Goal: Find contact information: Find contact information

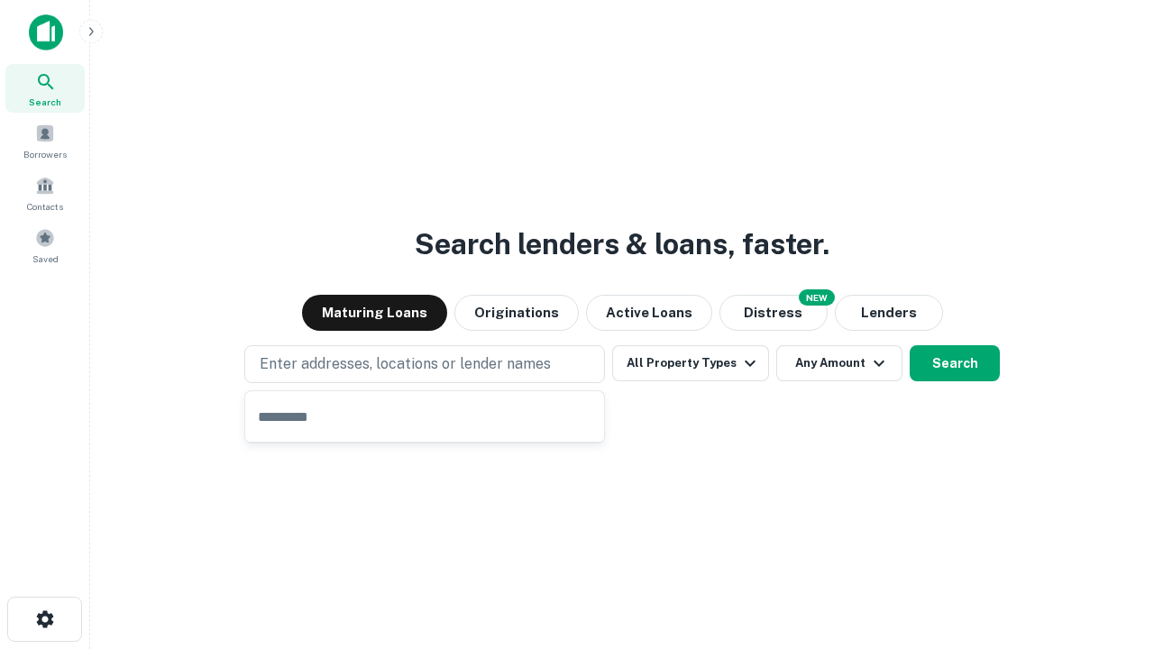
type input "**********"
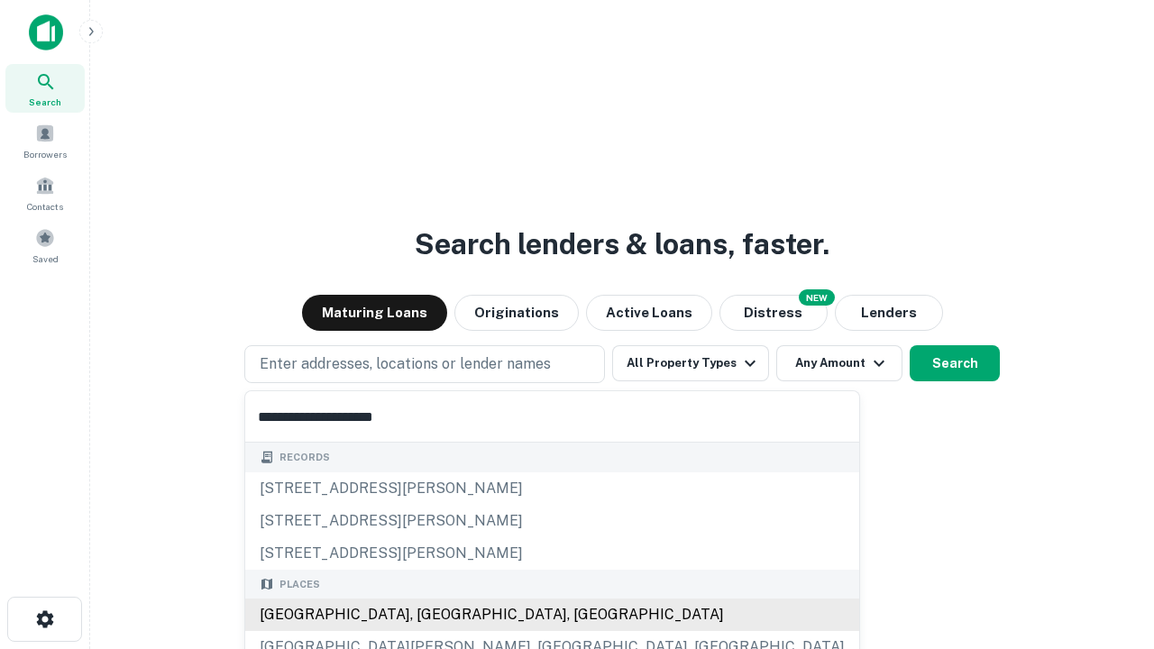
click at [431, 615] on div "Santa Monica, CA, USA" at bounding box center [552, 614] width 614 height 32
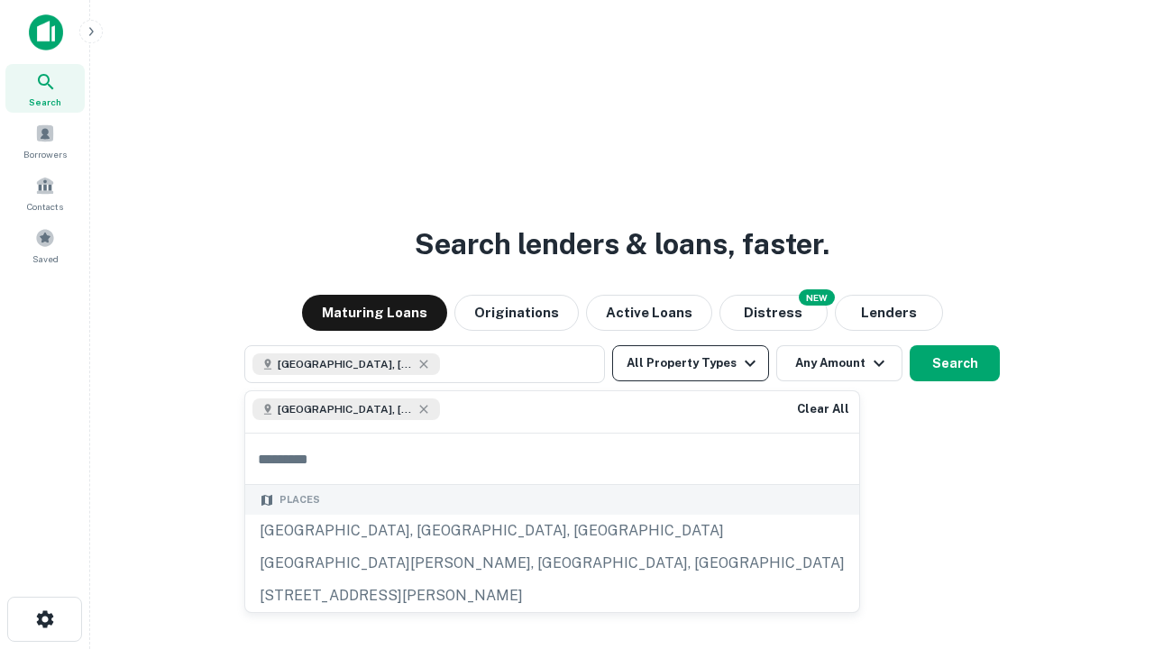
click at [690, 363] on button "All Property Types" at bounding box center [690, 363] width 157 height 36
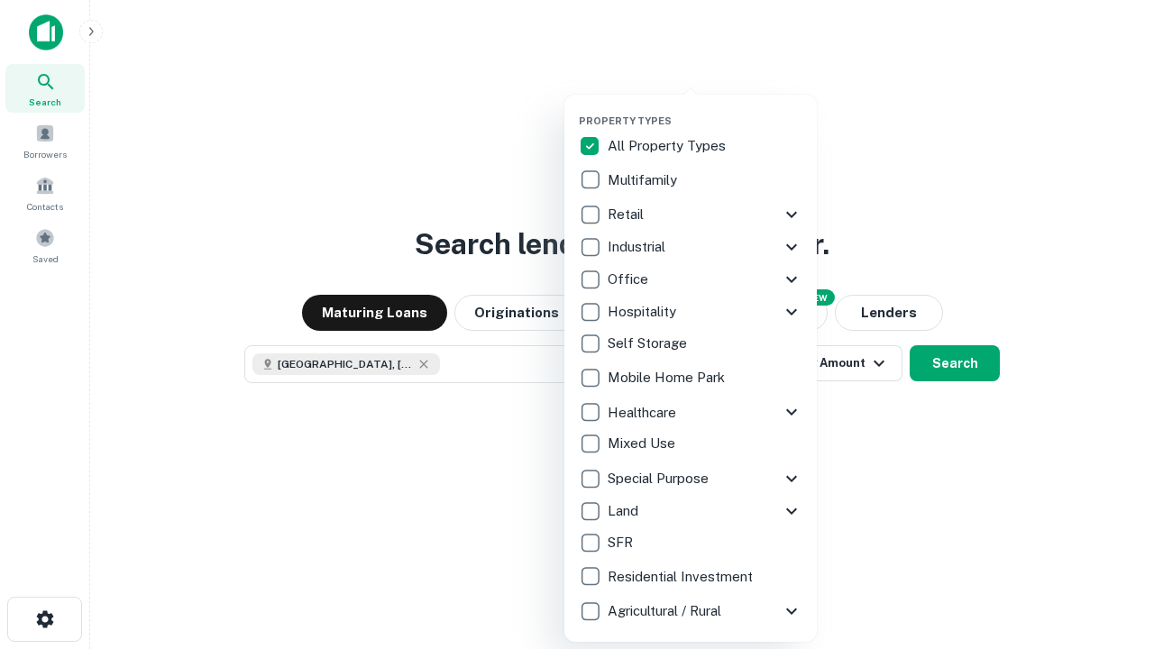
click at [705, 109] on button "button" at bounding box center [705, 109] width 252 height 1
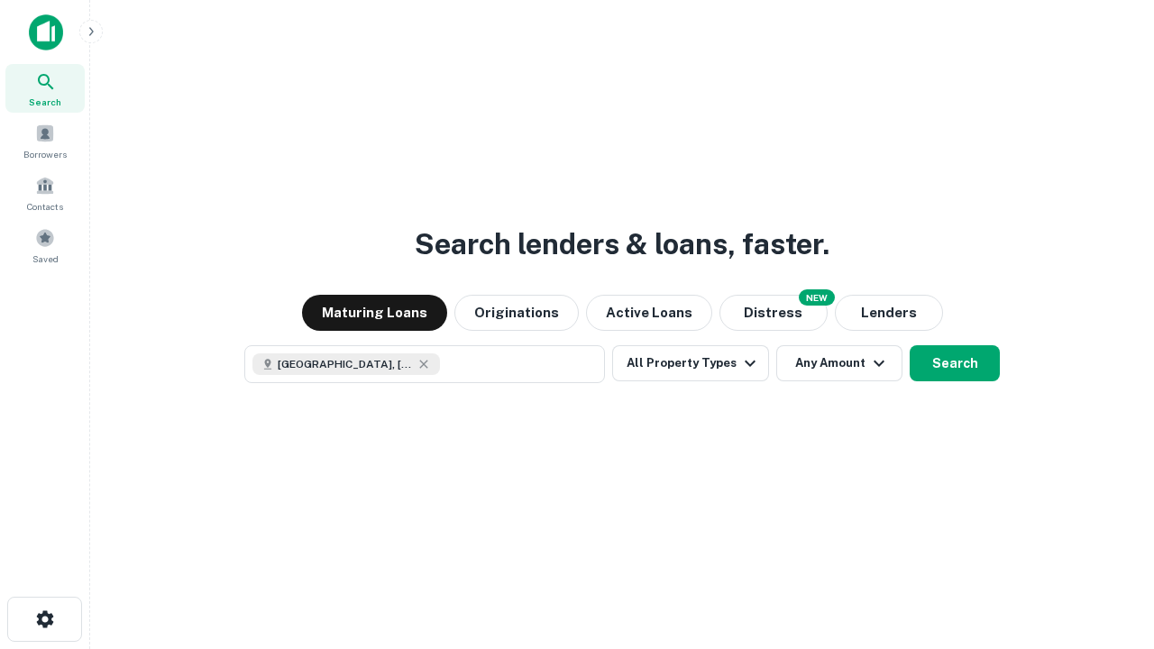
scroll to position [29, 0]
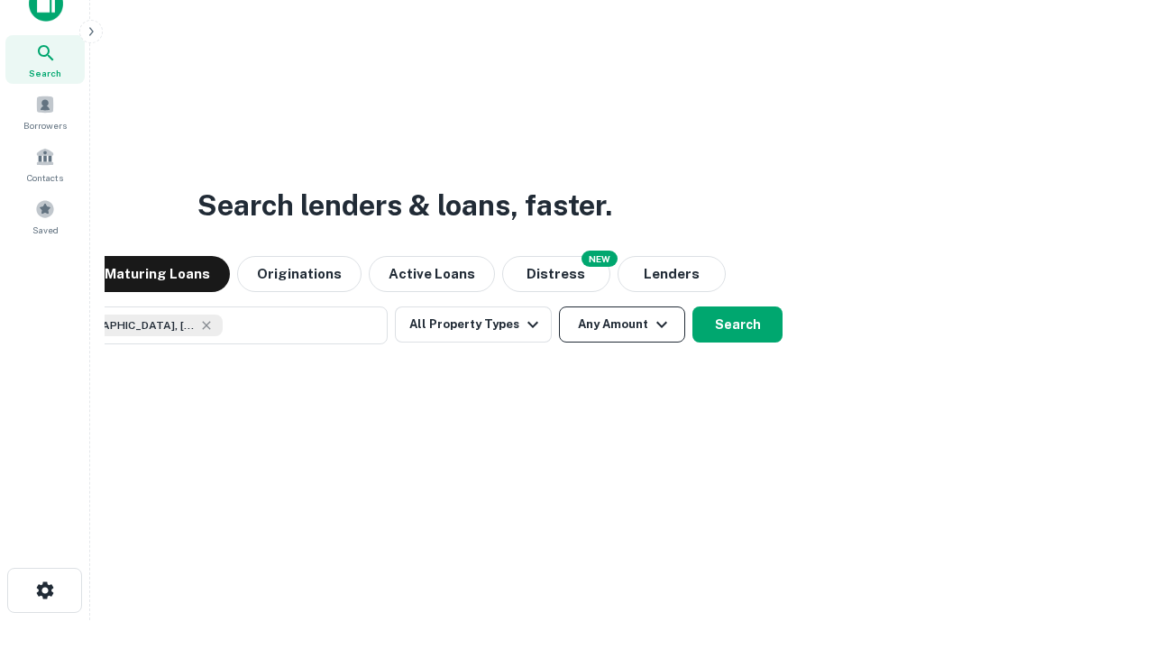
click at [559, 306] on button "Any Amount" at bounding box center [622, 324] width 126 height 36
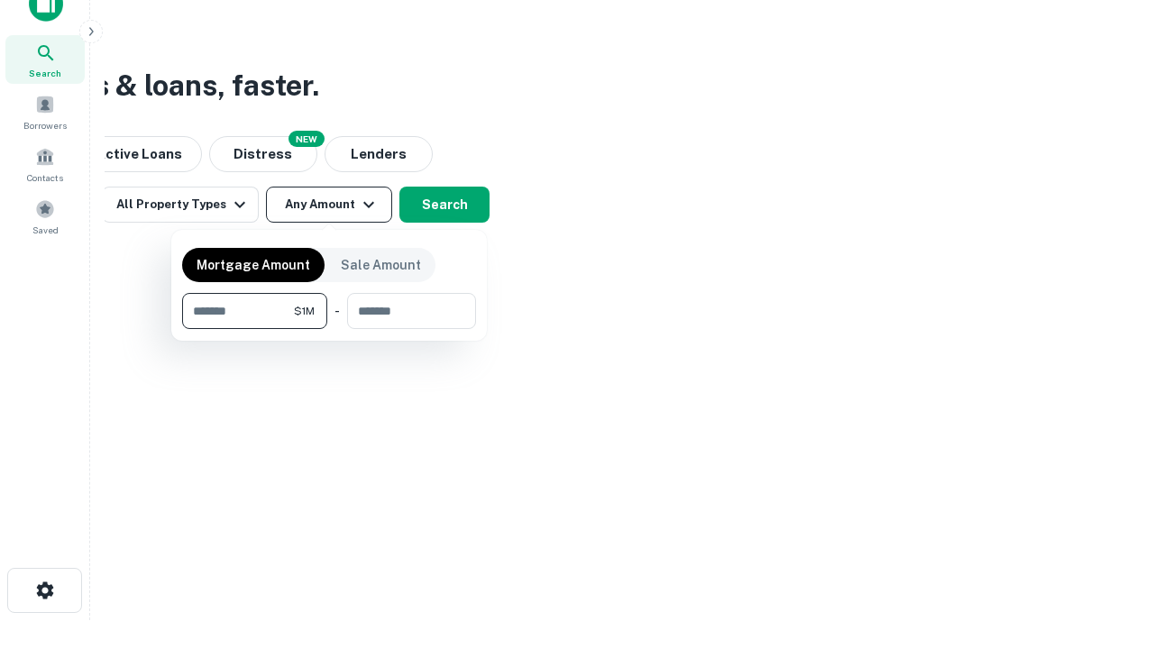
type input "*******"
click at [329, 329] on button "button" at bounding box center [329, 329] width 294 height 1
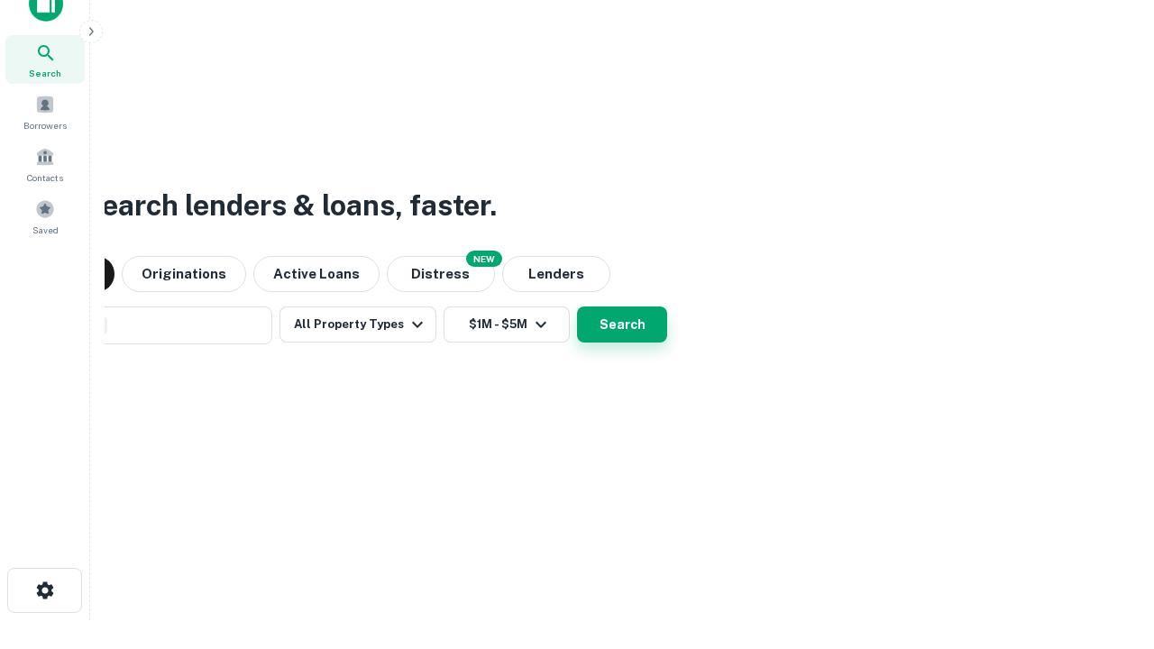
click at [577, 306] on button "Search" at bounding box center [622, 324] width 90 height 36
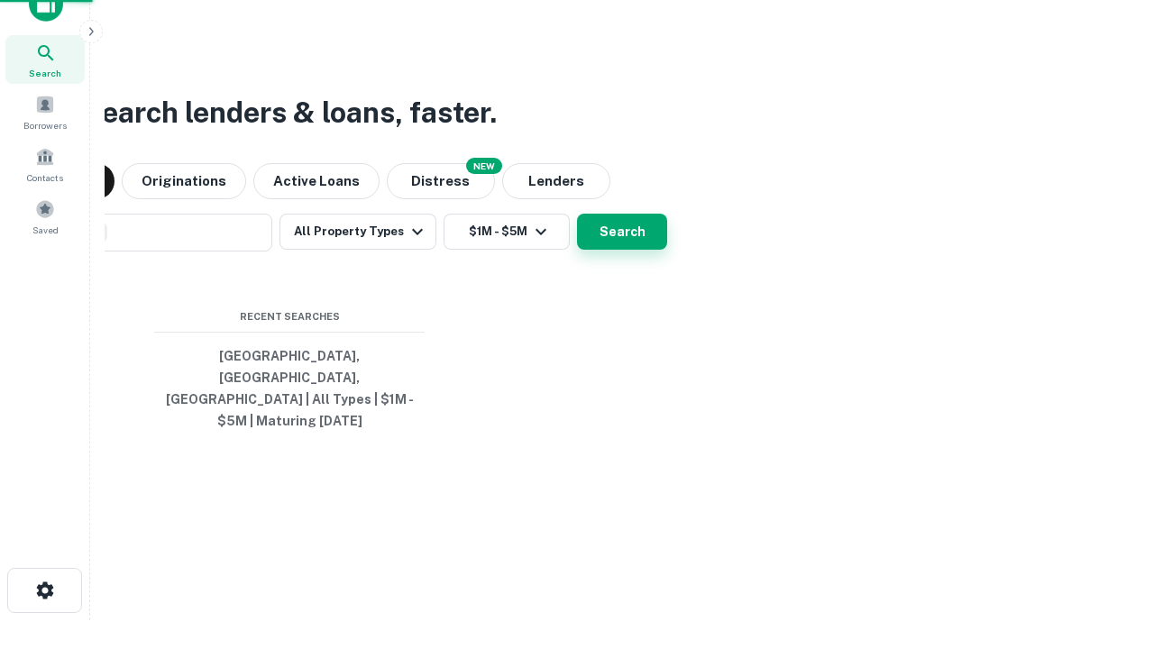
scroll to position [59, 510]
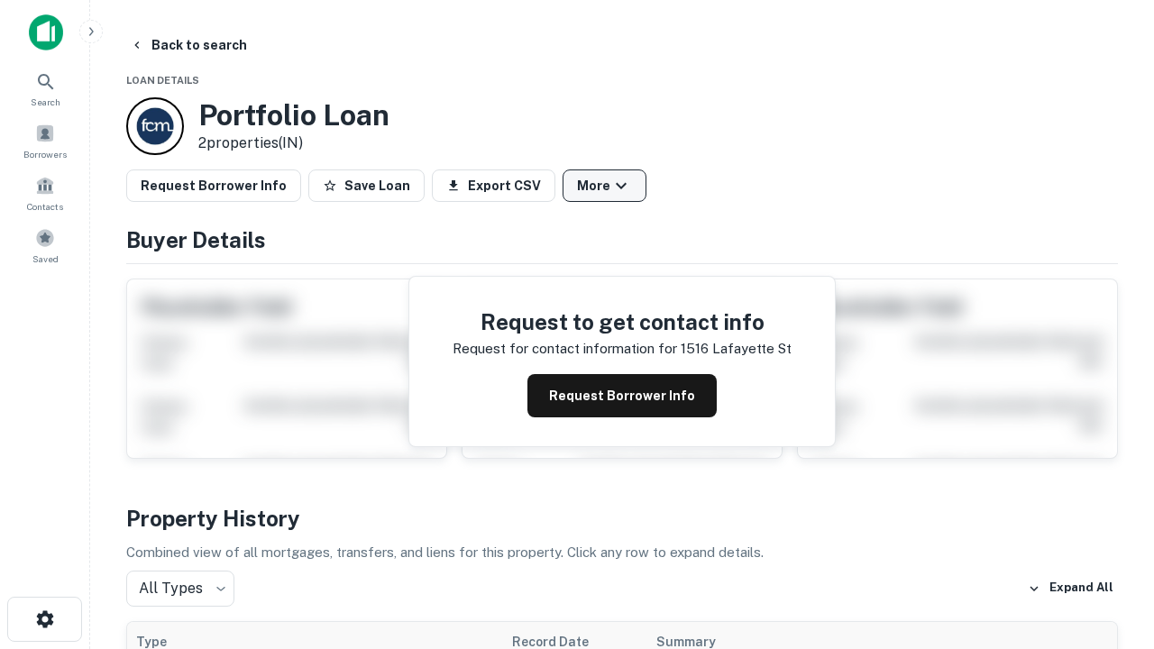
click at [604, 186] on button "More" at bounding box center [604, 185] width 84 height 32
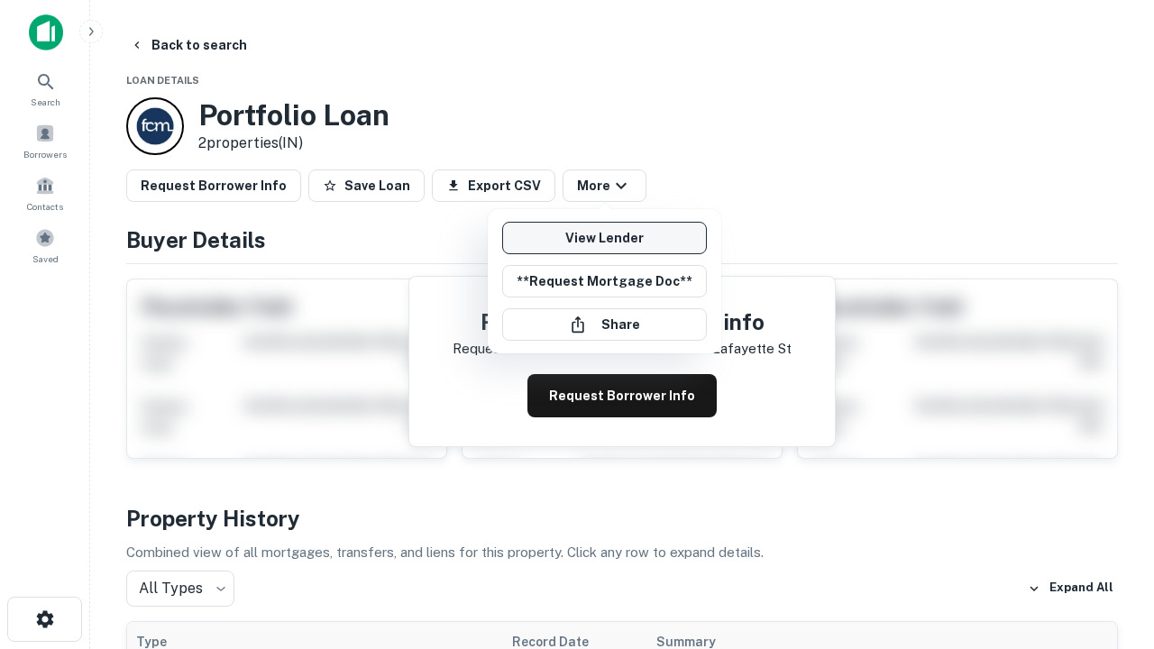
click at [604, 238] on link "View Lender" at bounding box center [604, 238] width 205 height 32
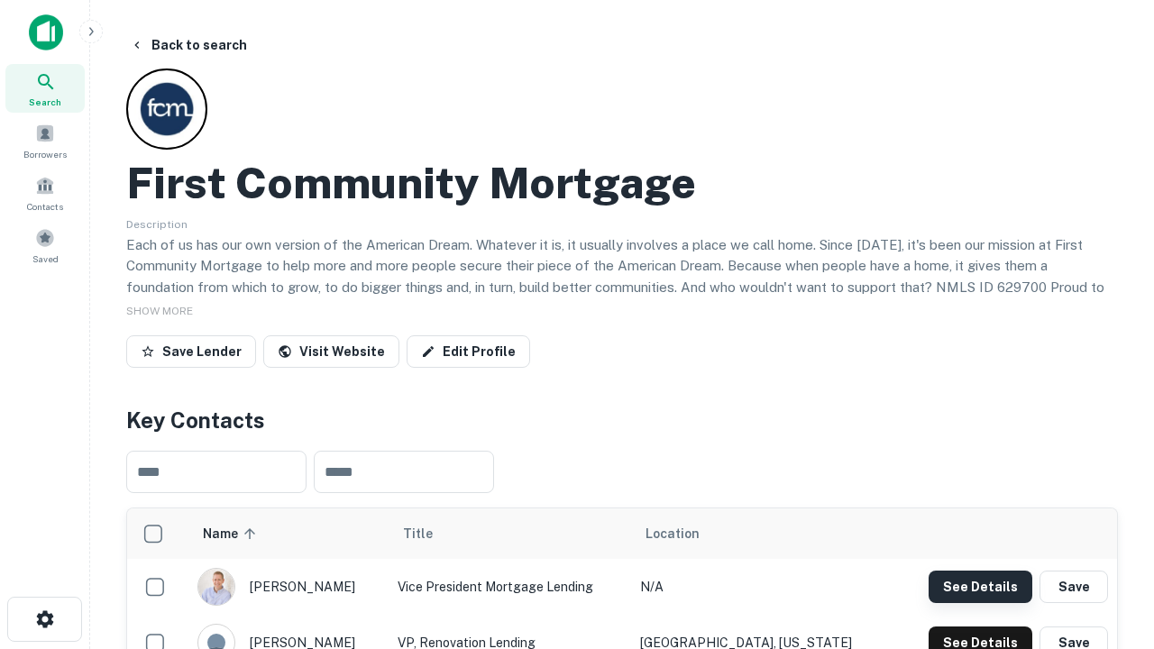
click at [980, 586] on button "See Details" at bounding box center [980, 586] width 104 height 32
